Goal: Check status

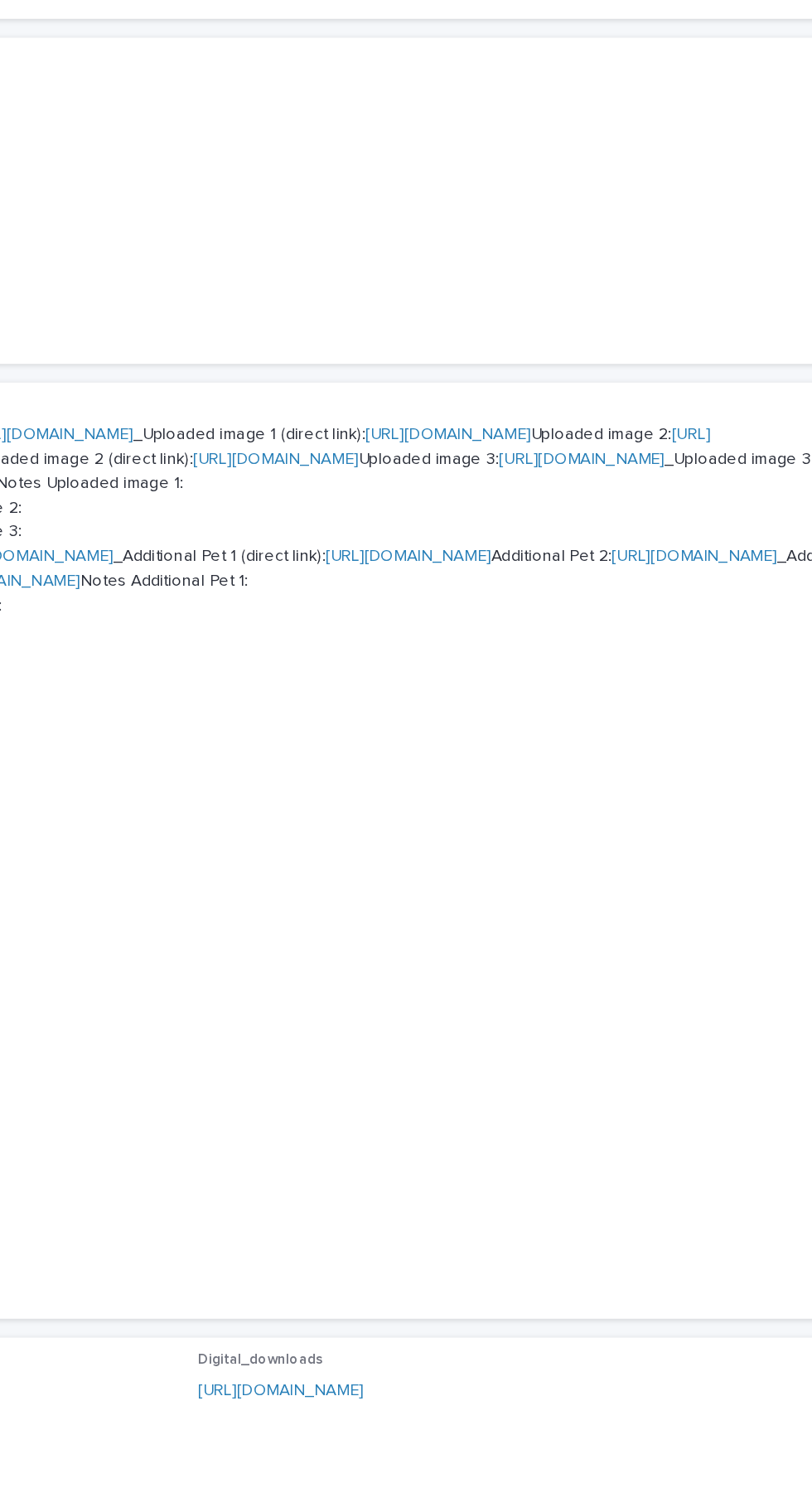
scroll to position [3, 0]
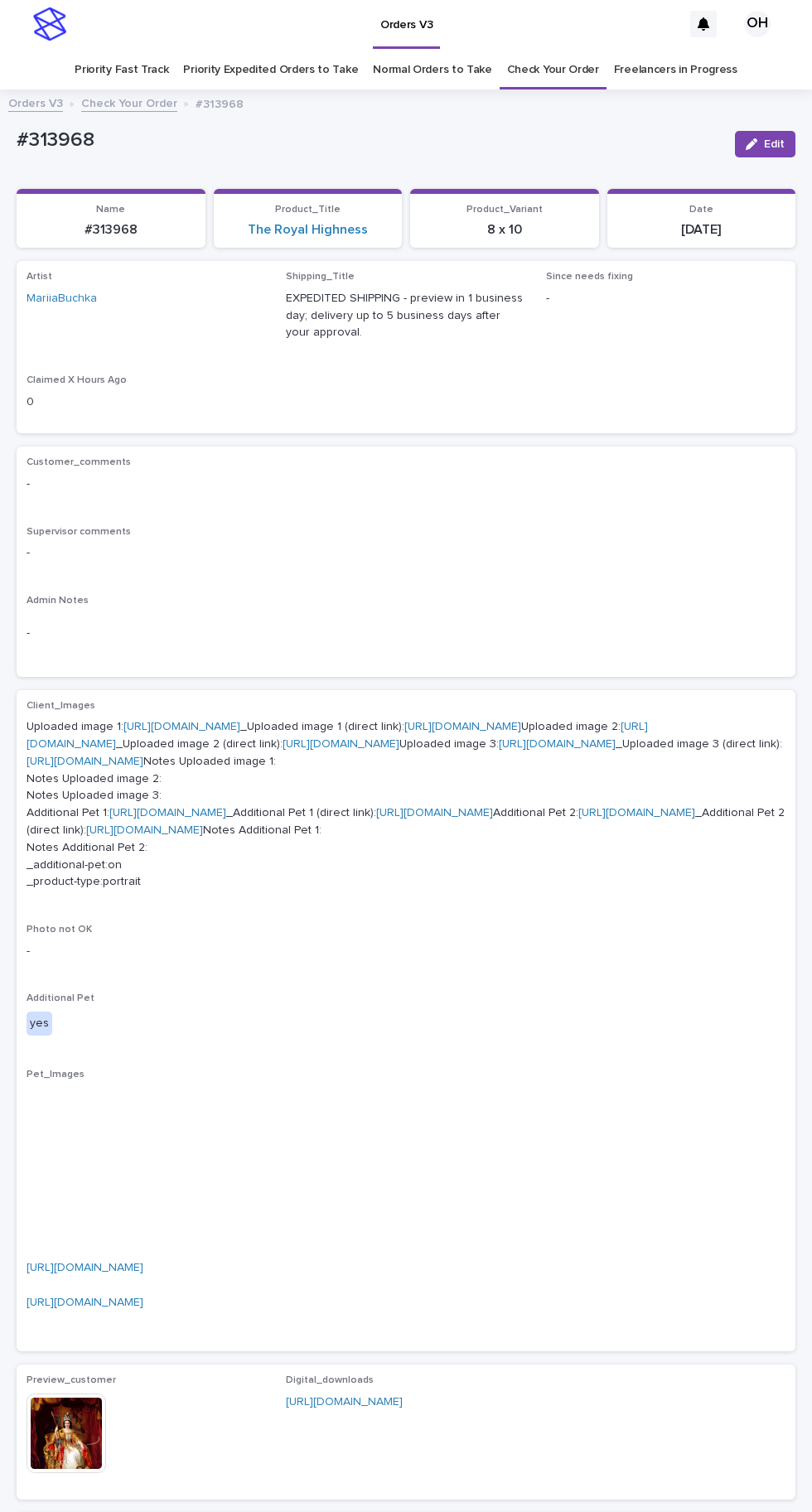
click at [571, 50] on link "Check Your Order" at bounding box center [553, 69] width 92 height 39
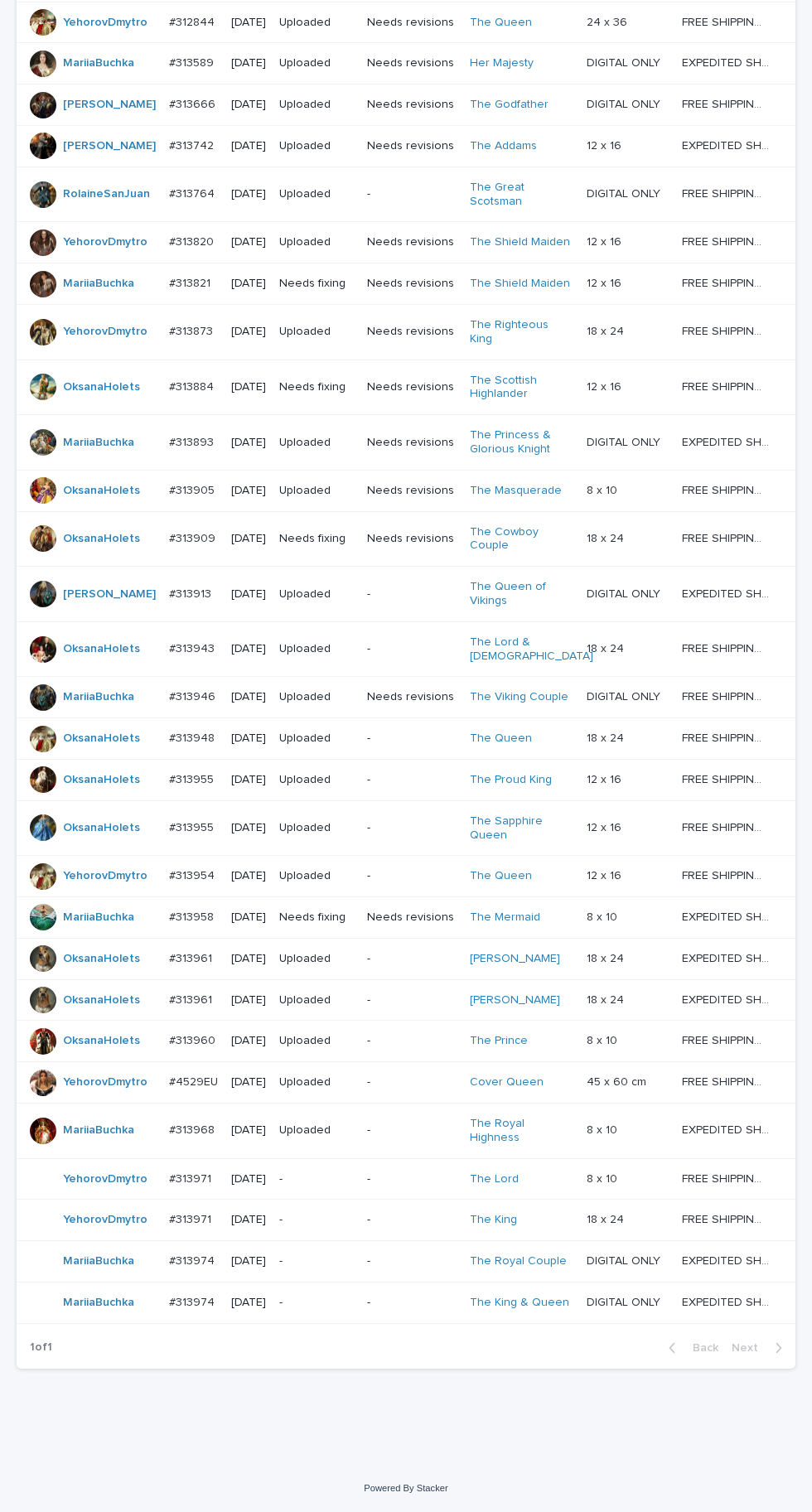
scroll to position [579, 0]
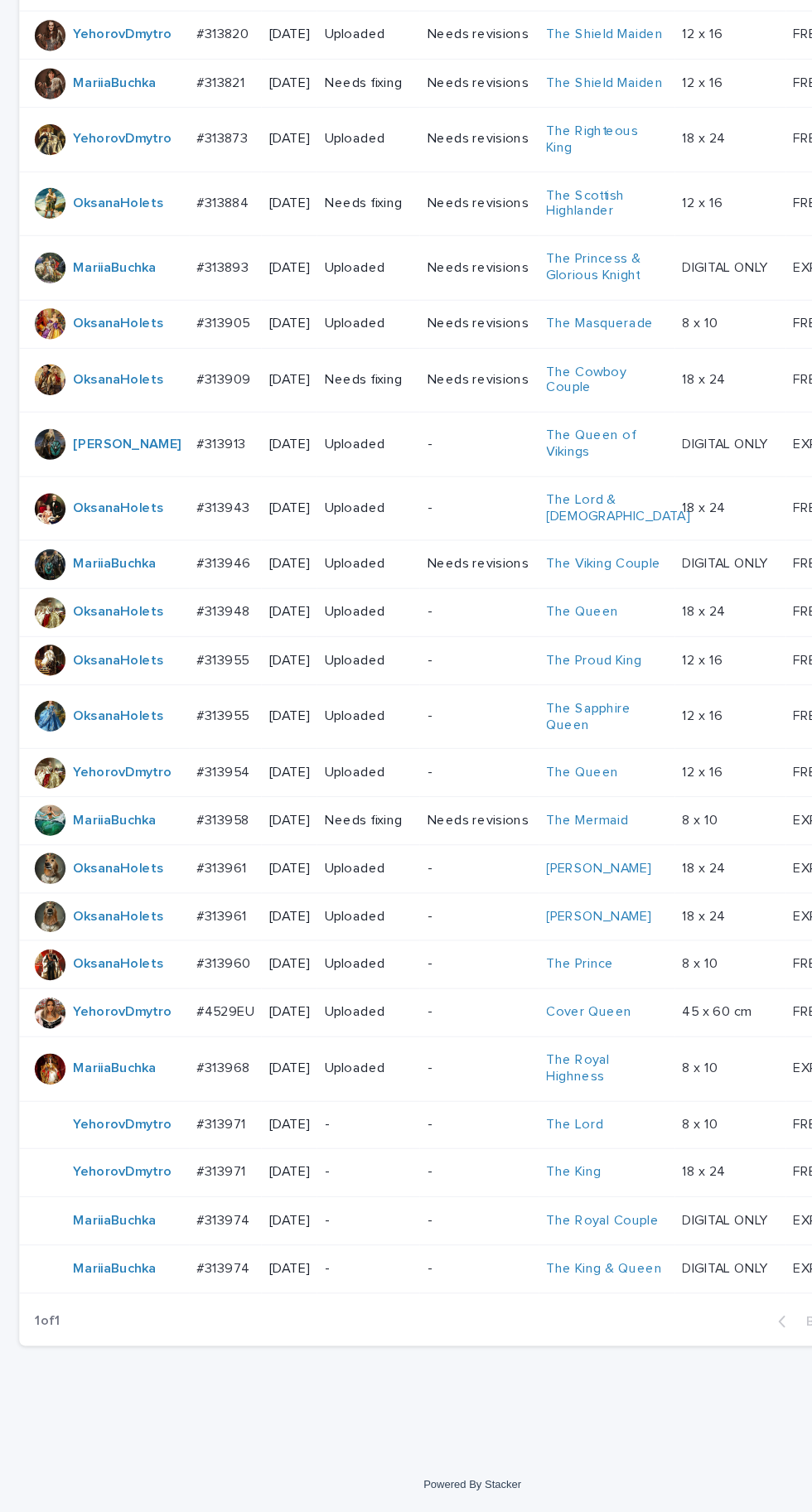
click at [194, 1234] on div "#313971 #313971" at bounding box center [193, 1221] width 49 height 27
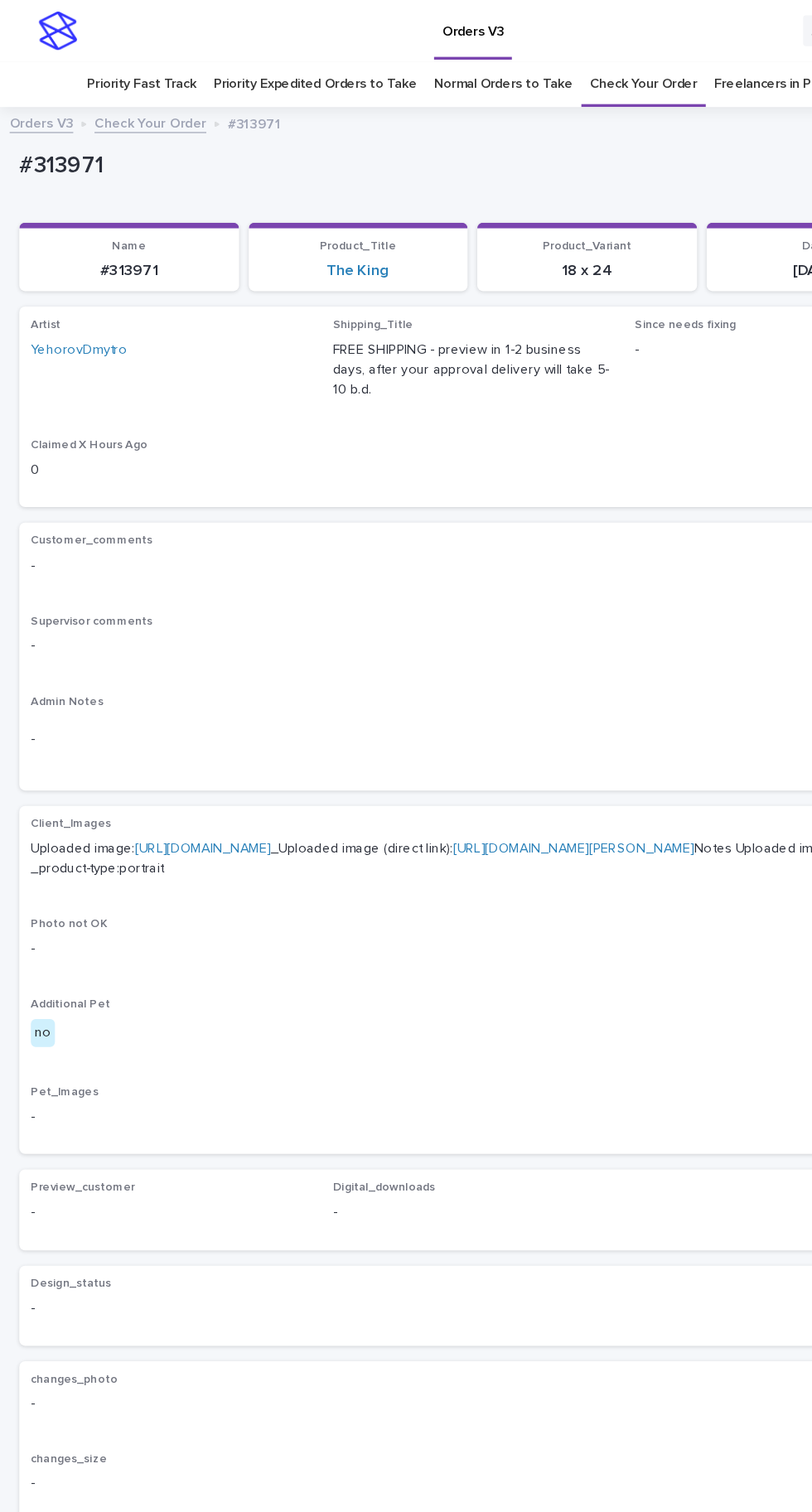
click at [233, 723] on link "[URL][DOMAIN_NAME]" at bounding box center [174, 729] width 117 height 12
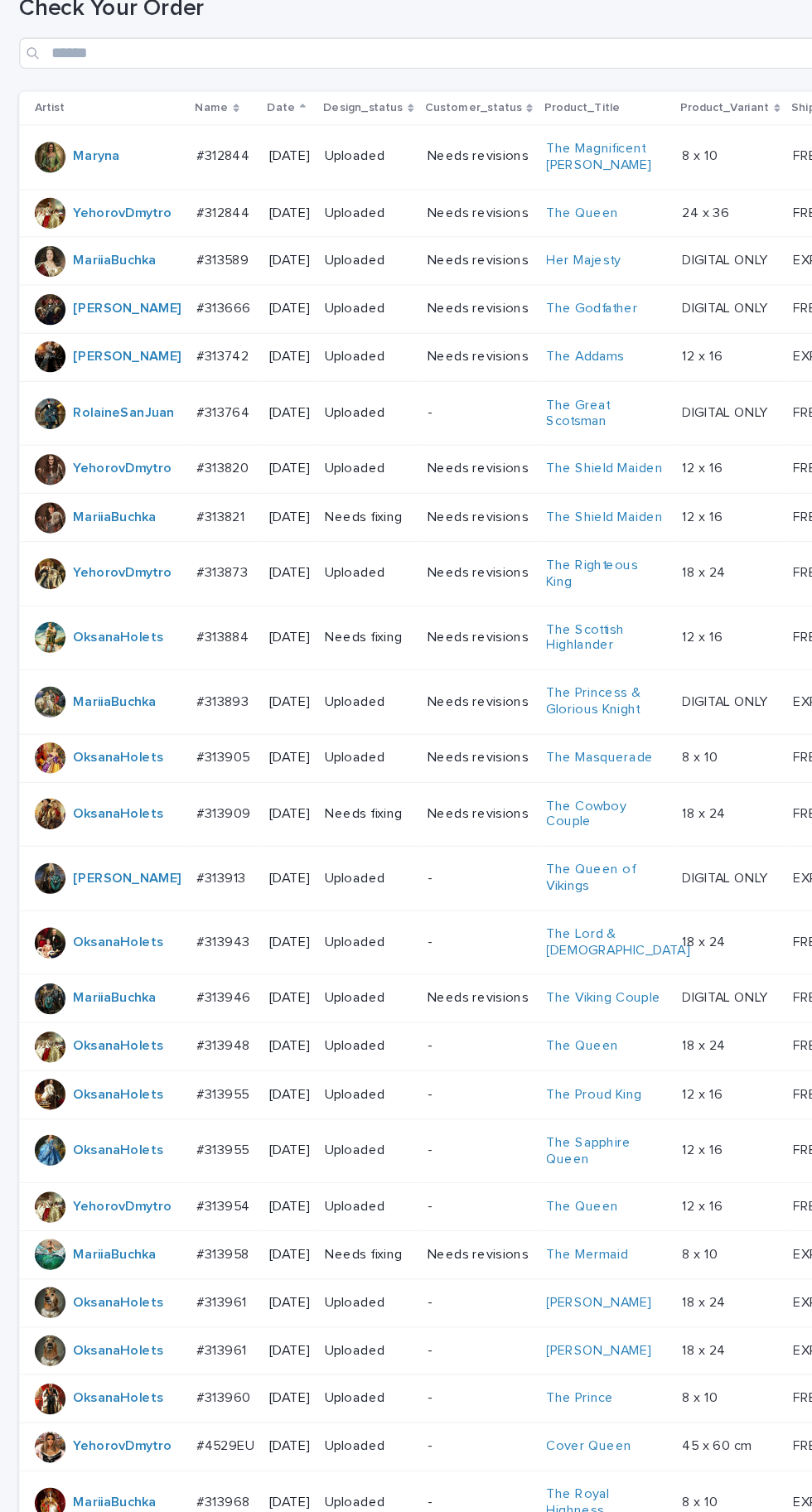
scroll to position [579, 0]
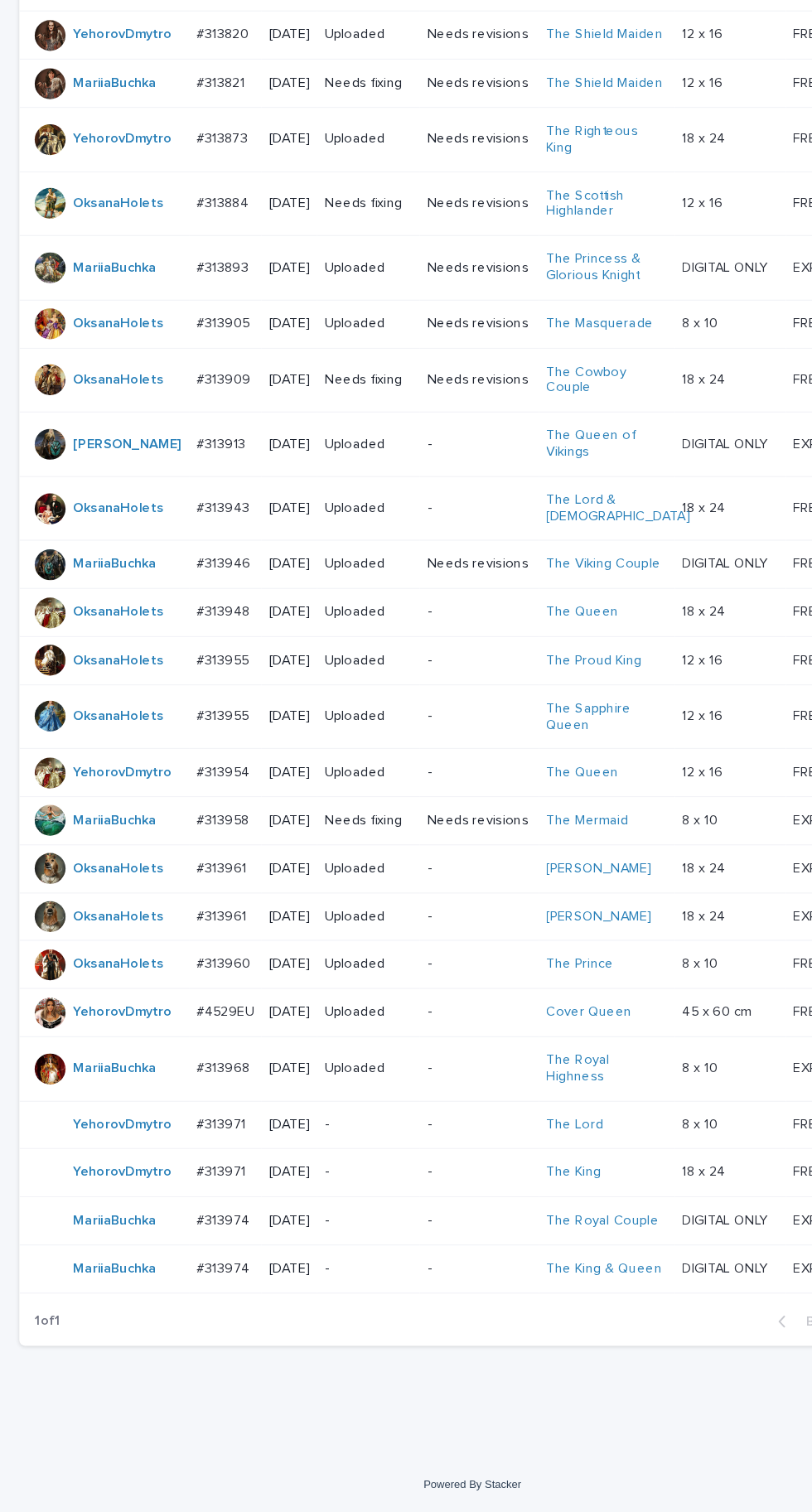
click at [198, 1186] on p "#313971" at bounding box center [192, 1177] width 46 height 17
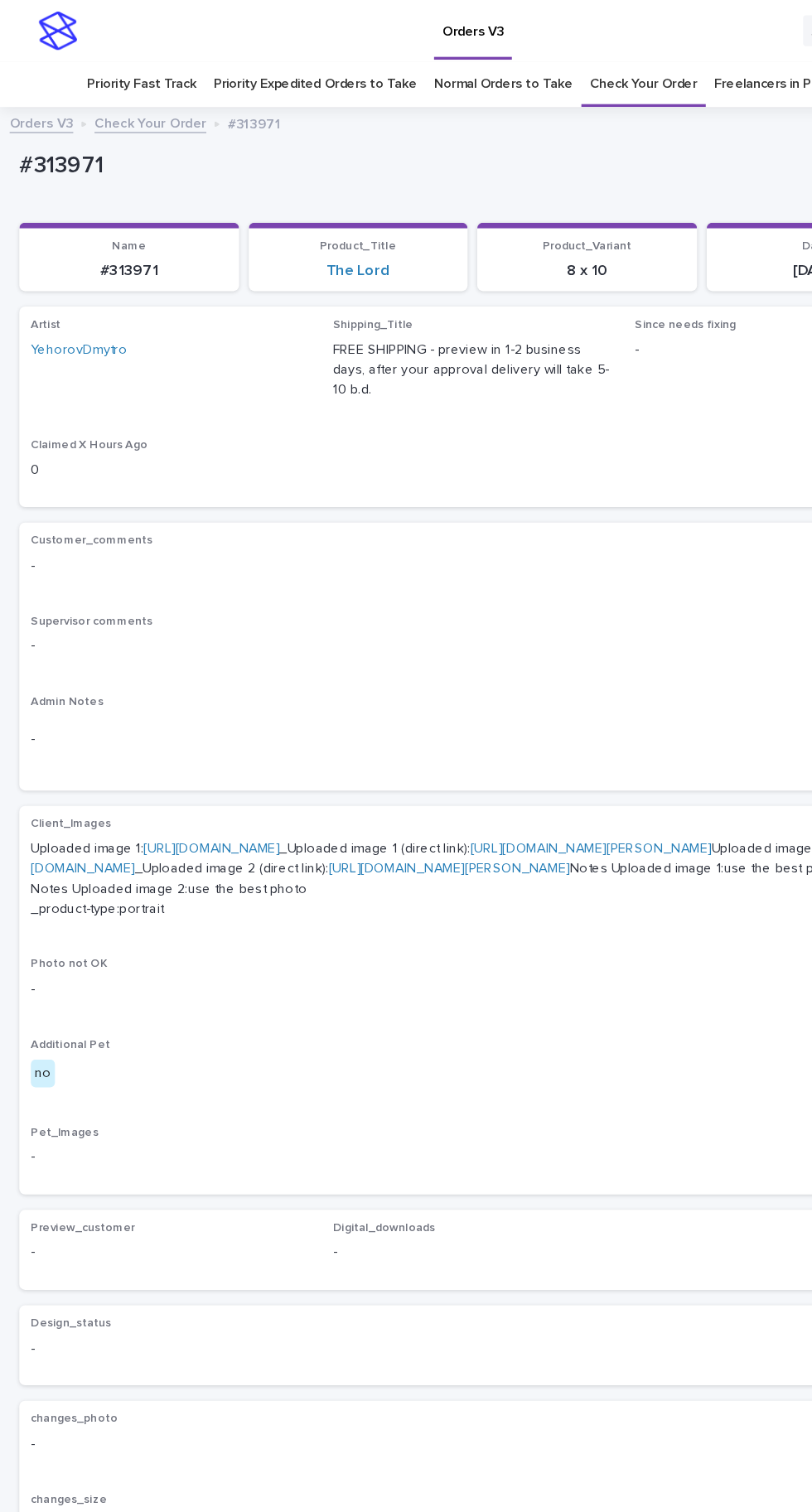
scroll to position [69, 0]
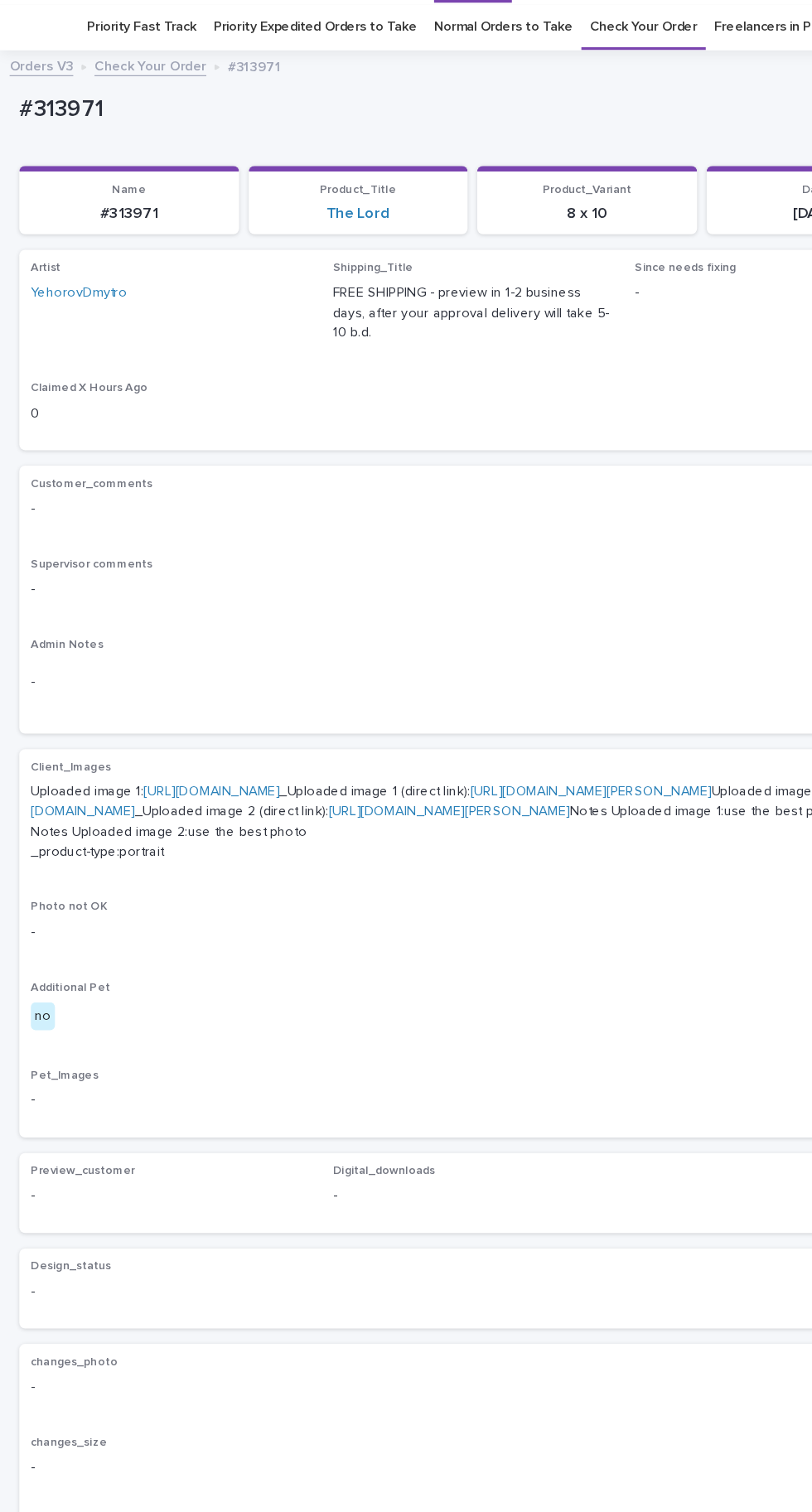
click at [240, 675] on link "[URL][DOMAIN_NAME]" at bounding box center [182, 680] width 117 height 12
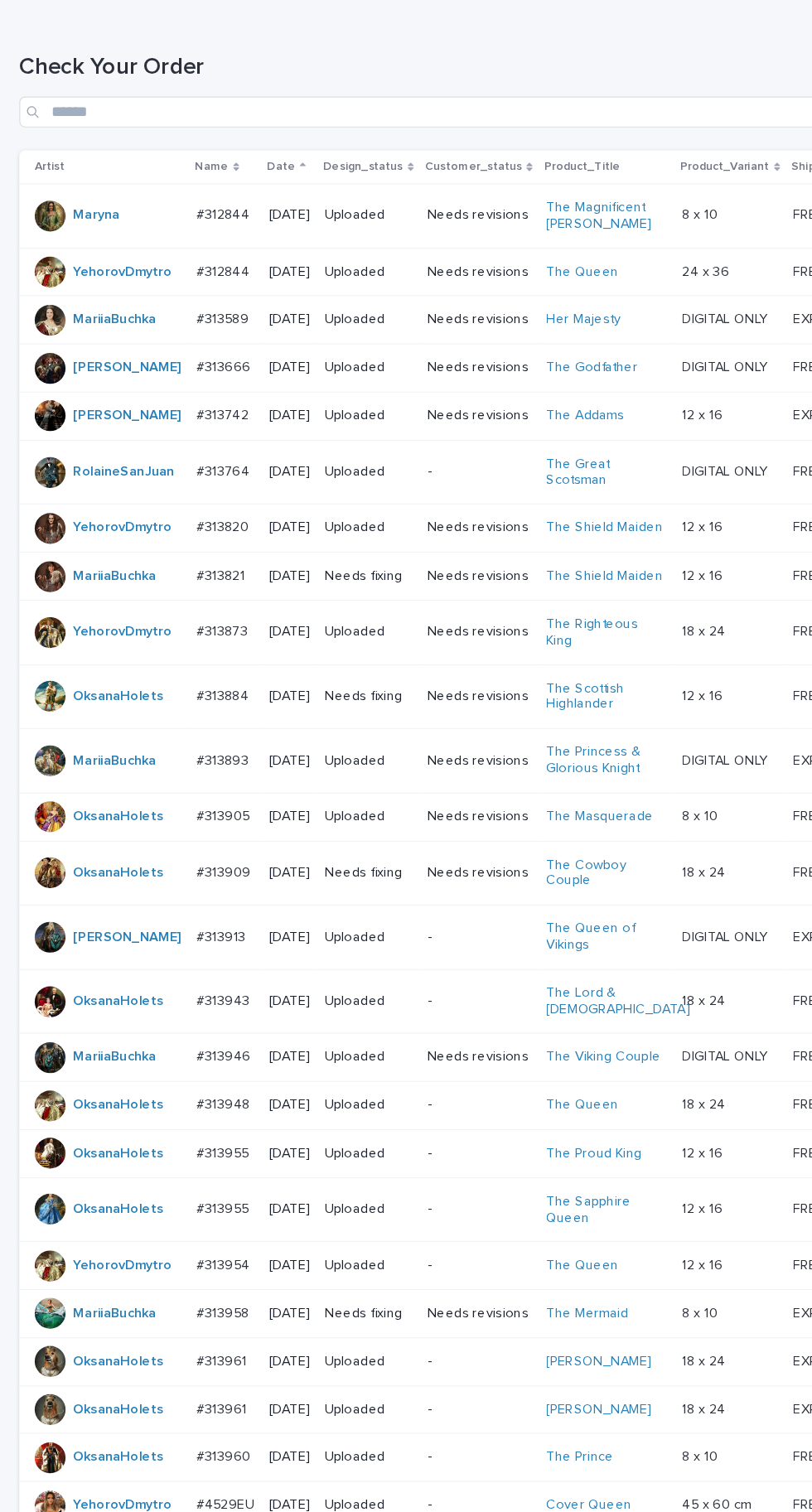
scroll to position [52, 0]
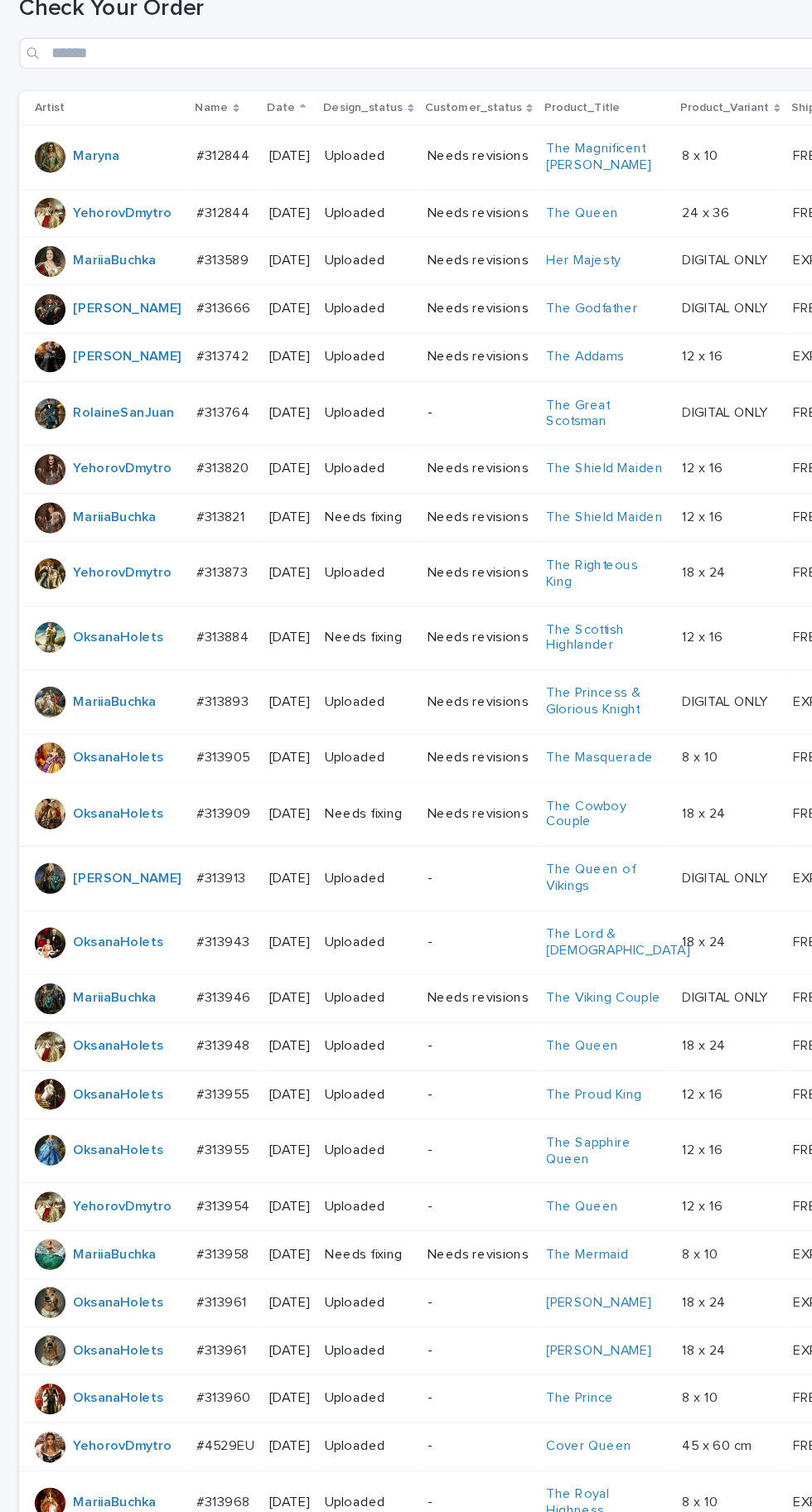
click at [208, 940] on td "#313909 #313909" at bounding box center [193, 912] width 62 height 56
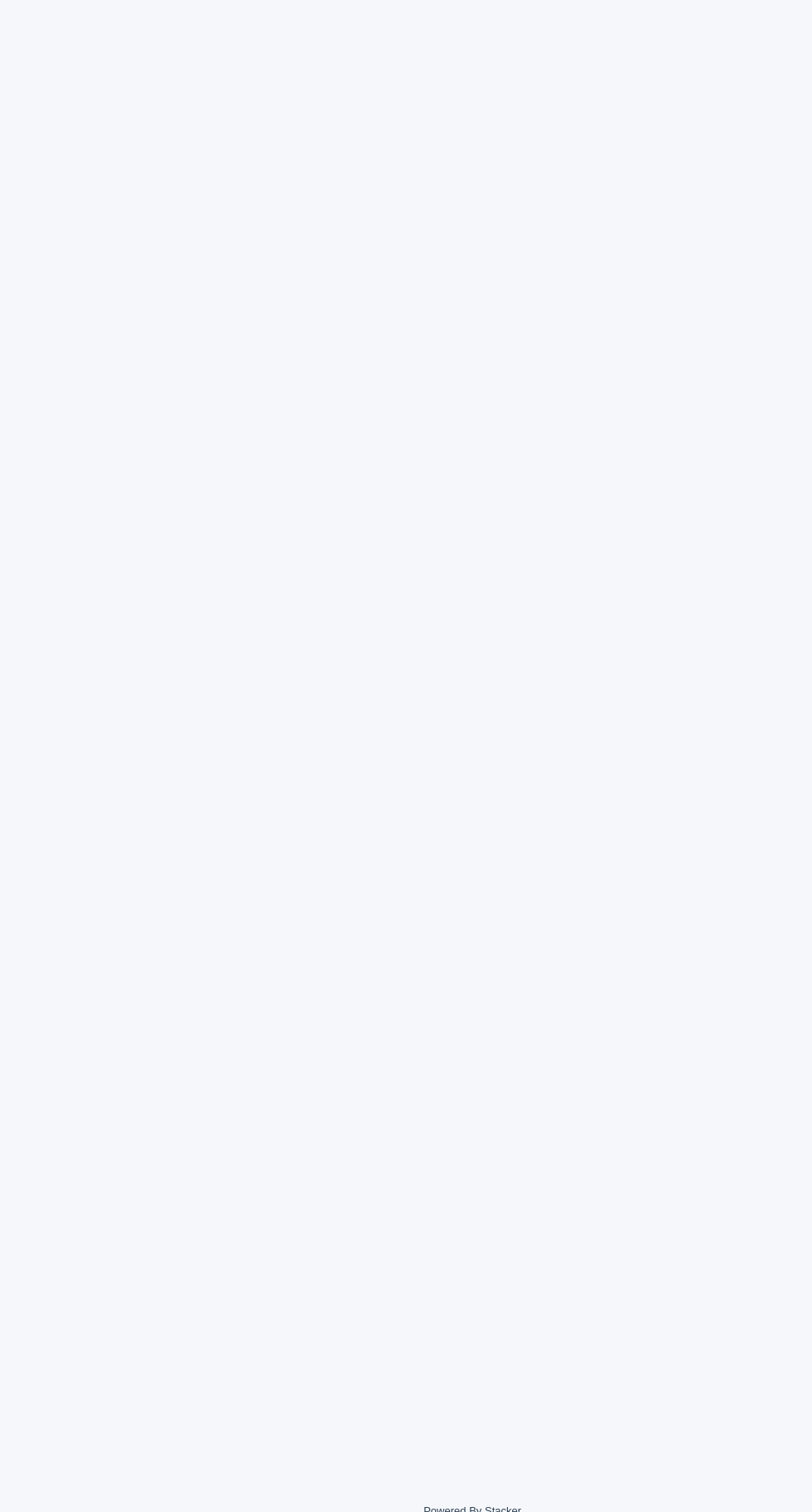
scroll to position [52, 0]
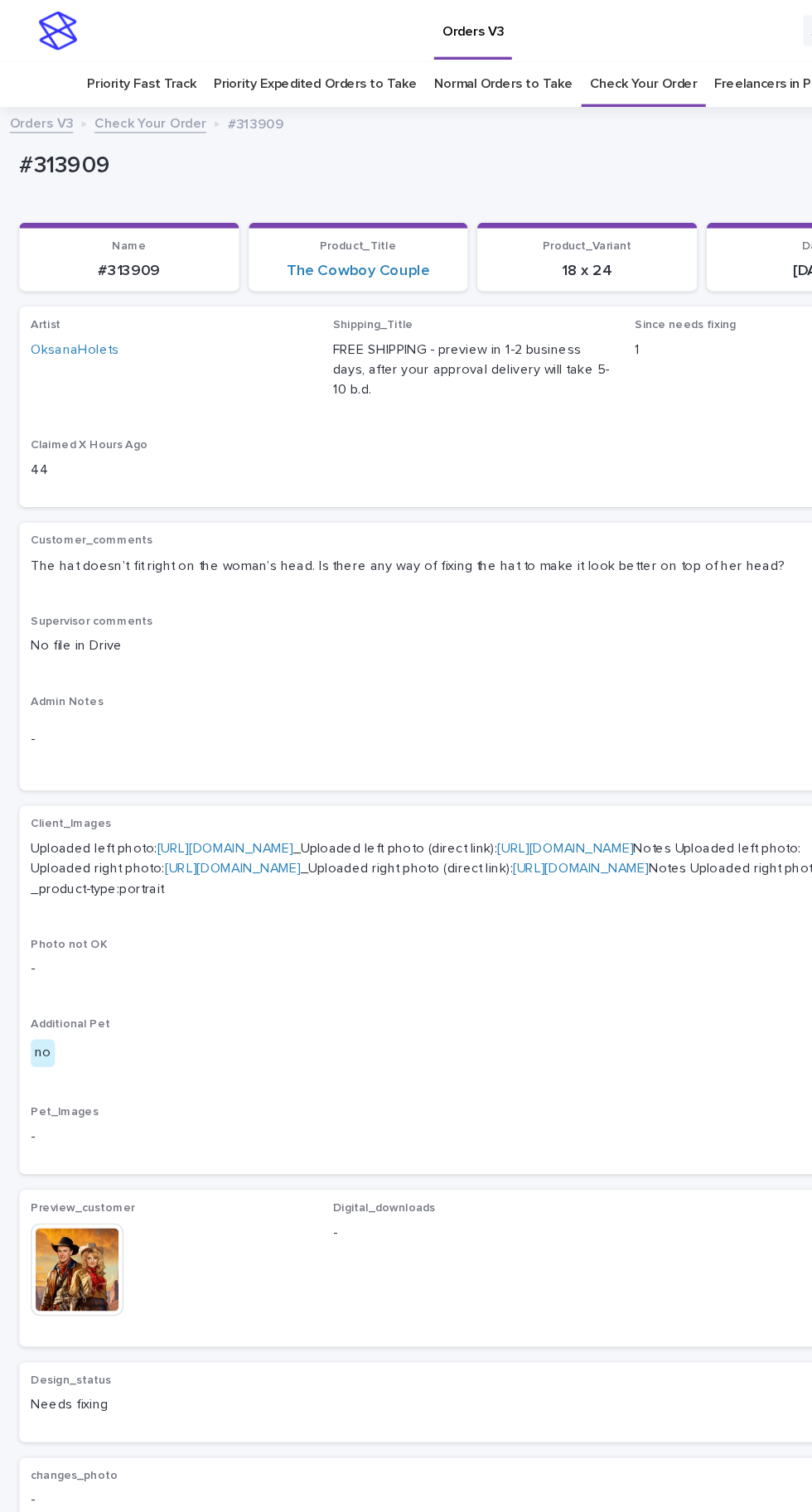
click at [74, 1132] on img at bounding box center [66, 1091] width 79 height 79
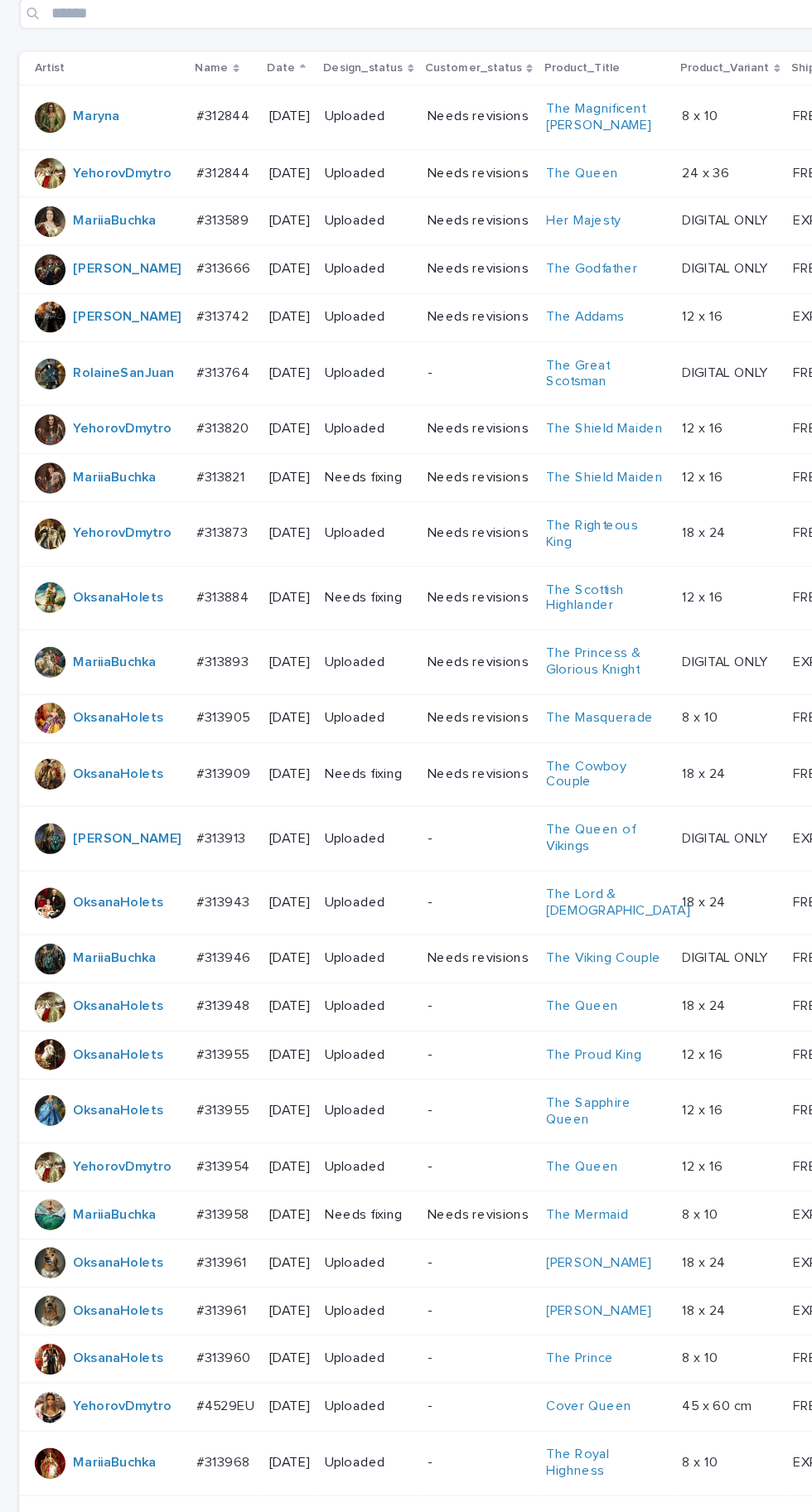
scroll to position [312, 0]
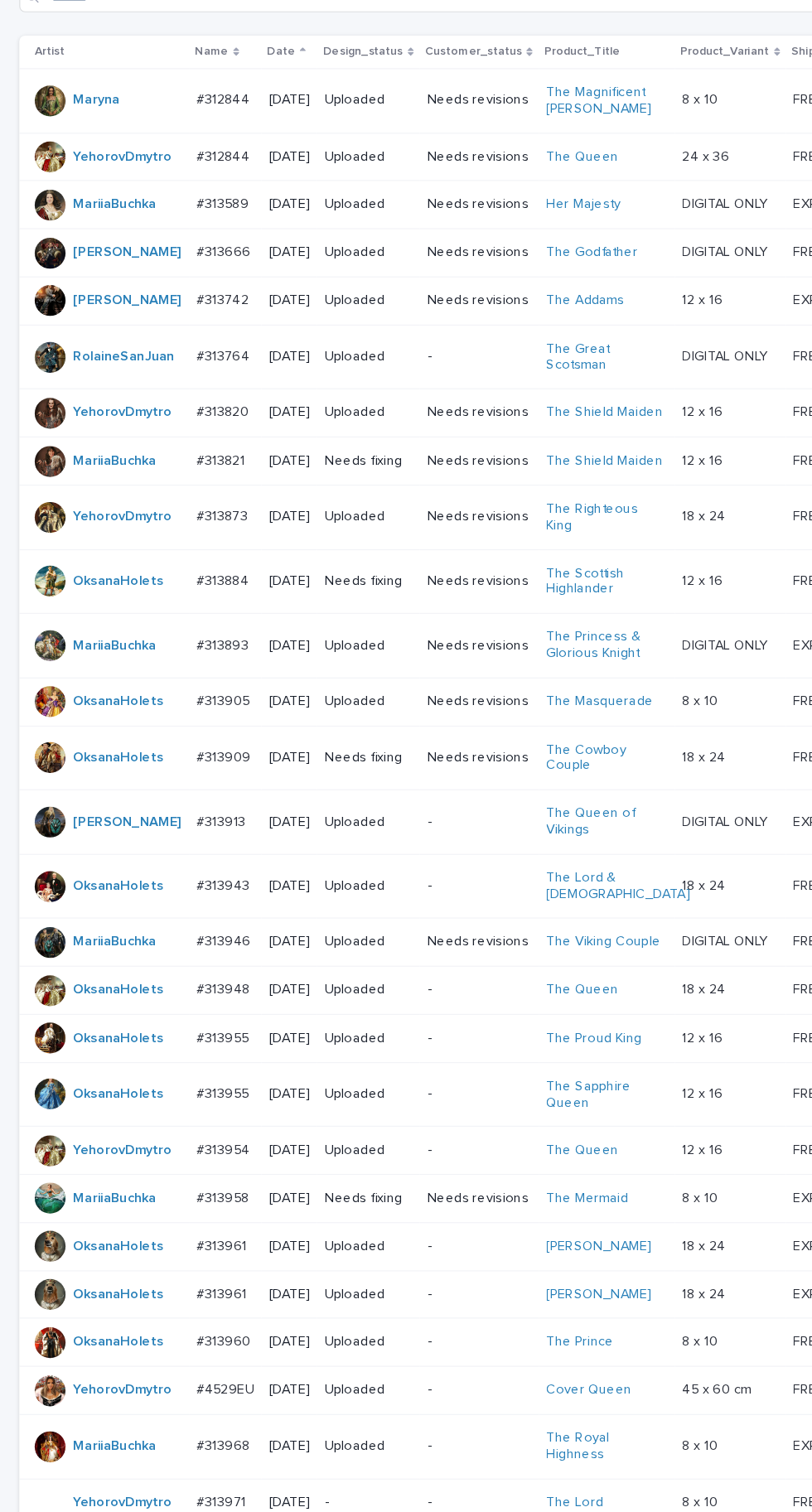
click at [195, 514] on div "#313884 #313884" at bounding box center [193, 500] width 49 height 27
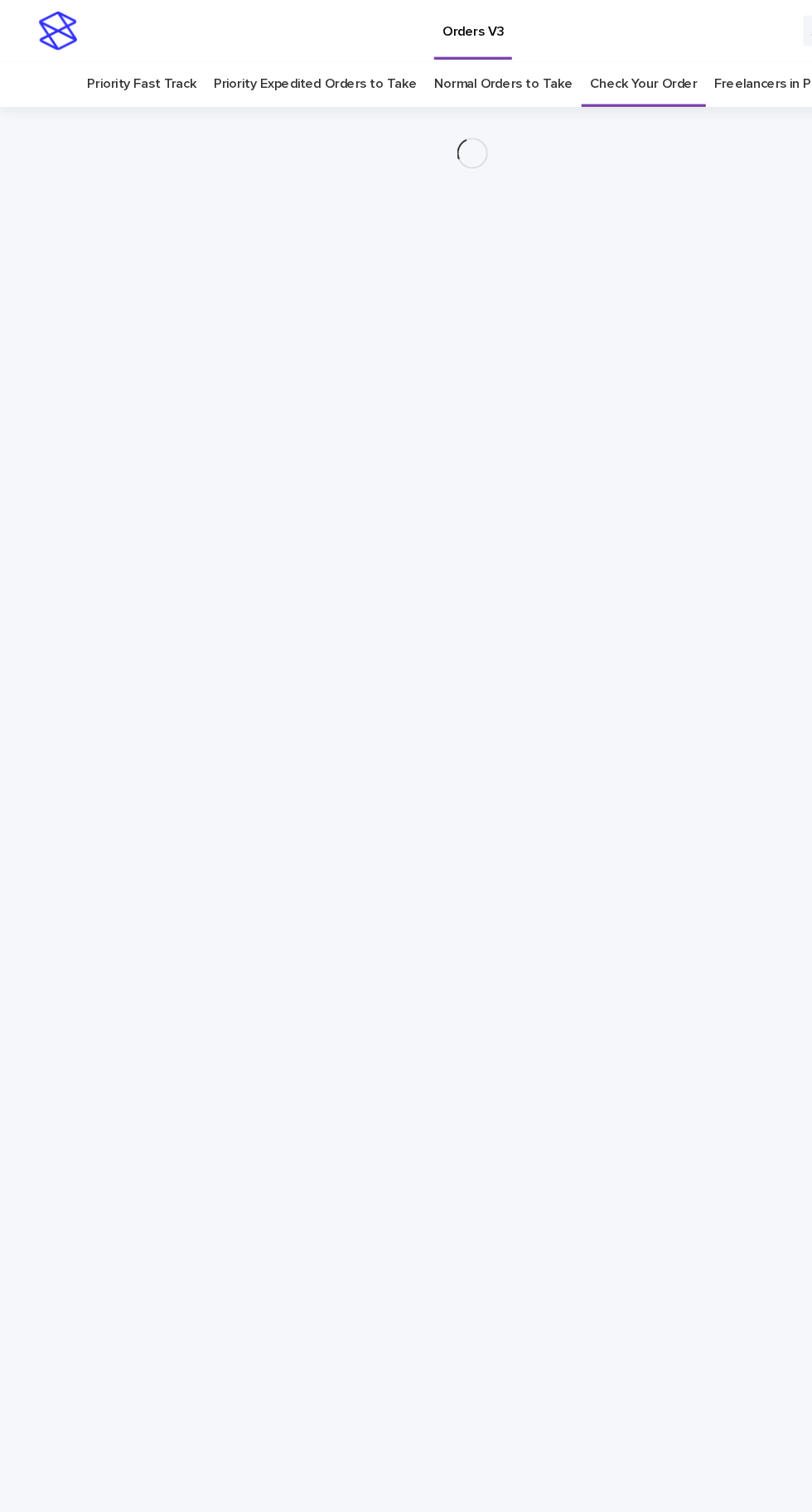
scroll to position [52, 0]
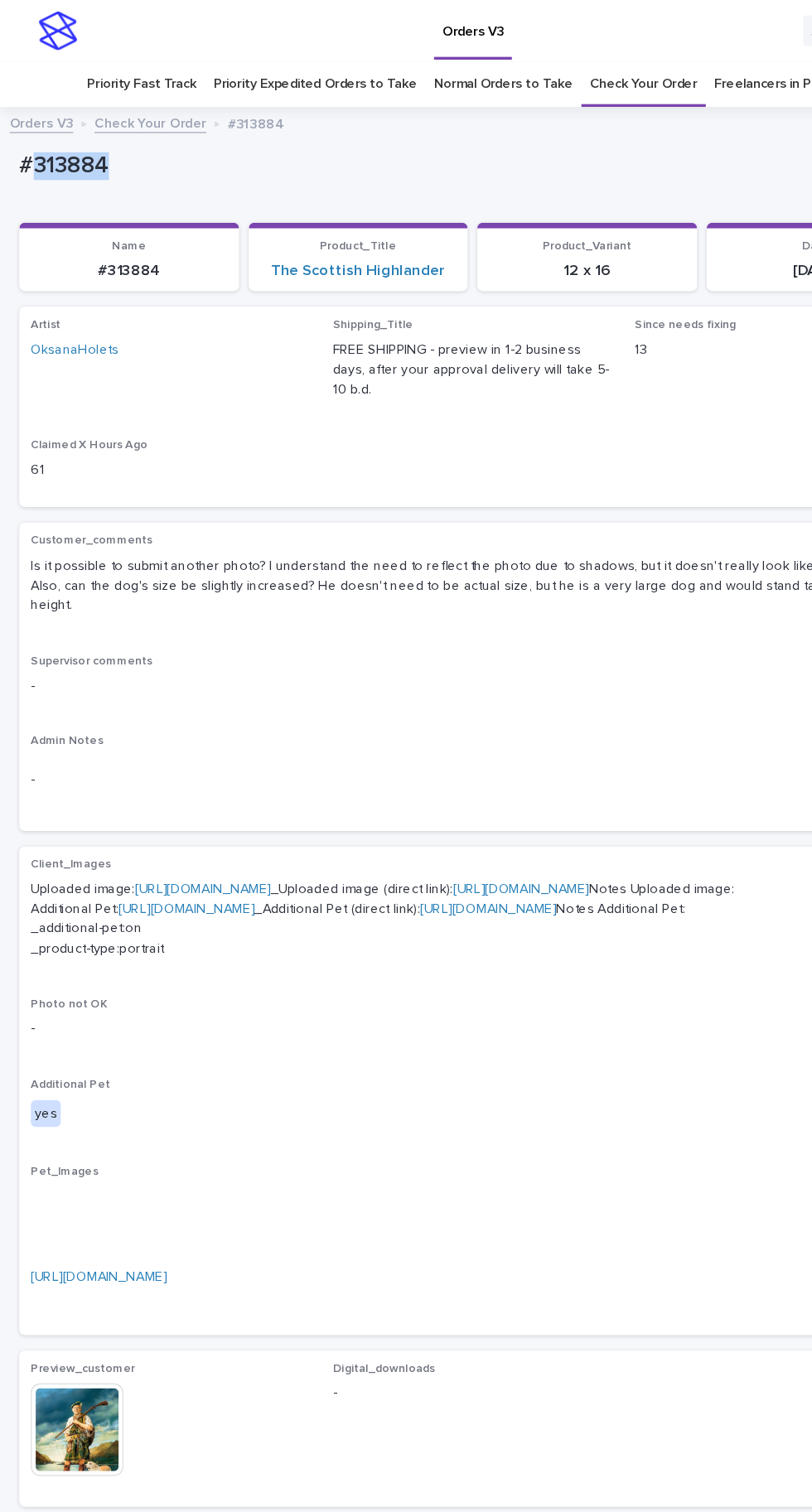
copy p "313884"
